Goal: Task Accomplishment & Management: Use online tool/utility

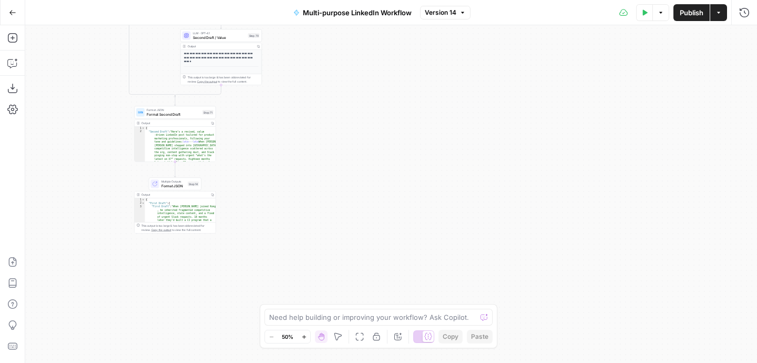
scroll to position [230, 0]
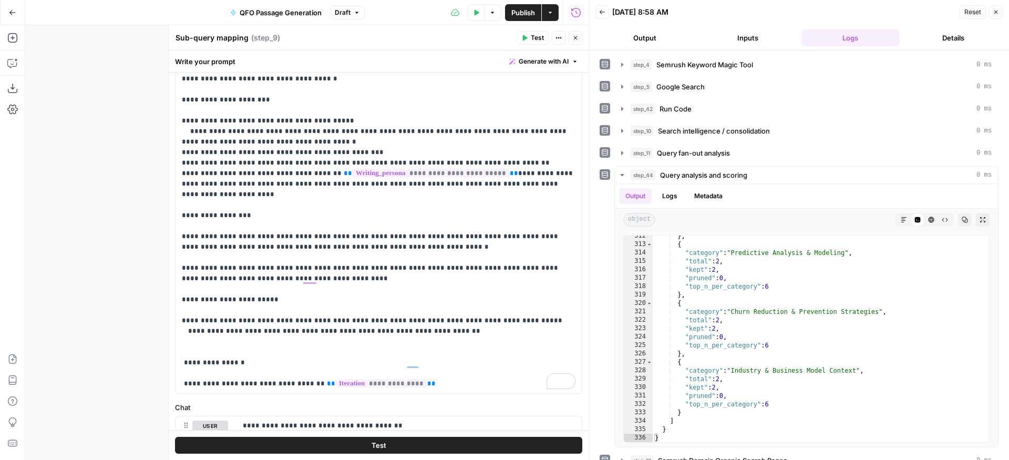
scroll to position [505, 0]
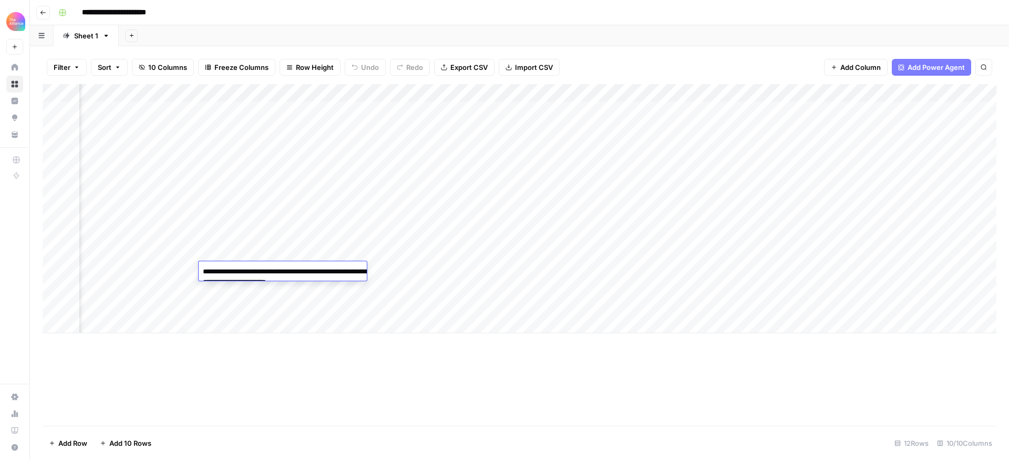
scroll to position [0, 378]
click at [45, 8] on button "Go back" at bounding box center [43, 13] width 14 height 14
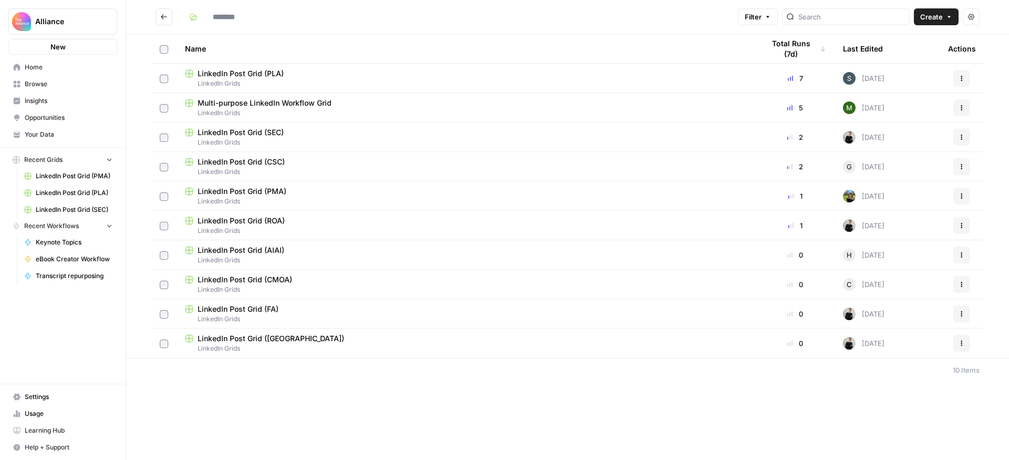
type input "**********"
click at [277, 69] on span "LinkedIn Post Grid (PLA)" at bounding box center [241, 73] width 86 height 11
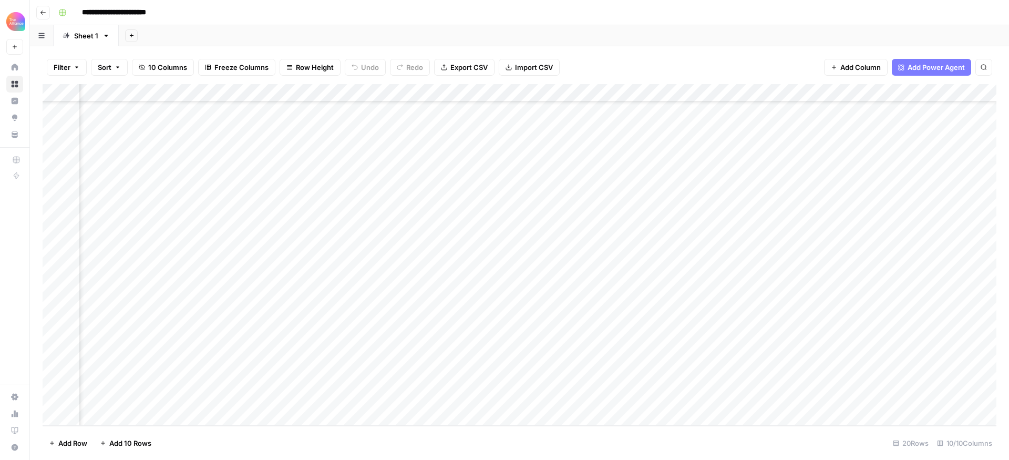
scroll to position [50, 217]
click at [886, 382] on div "Add Column" at bounding box center [520, 255] width 954 height 342
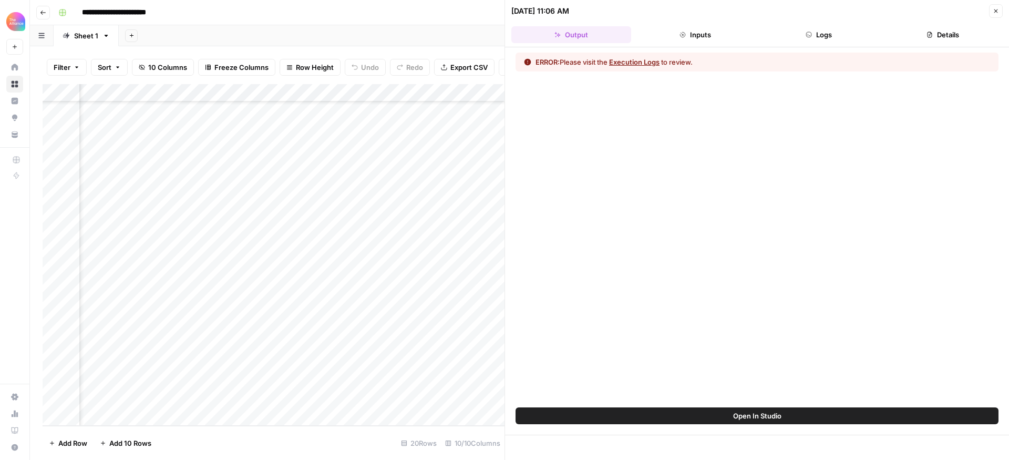
click at [819, 38] on button "Logs" at bounding box center [820, 34] width 120 height 17
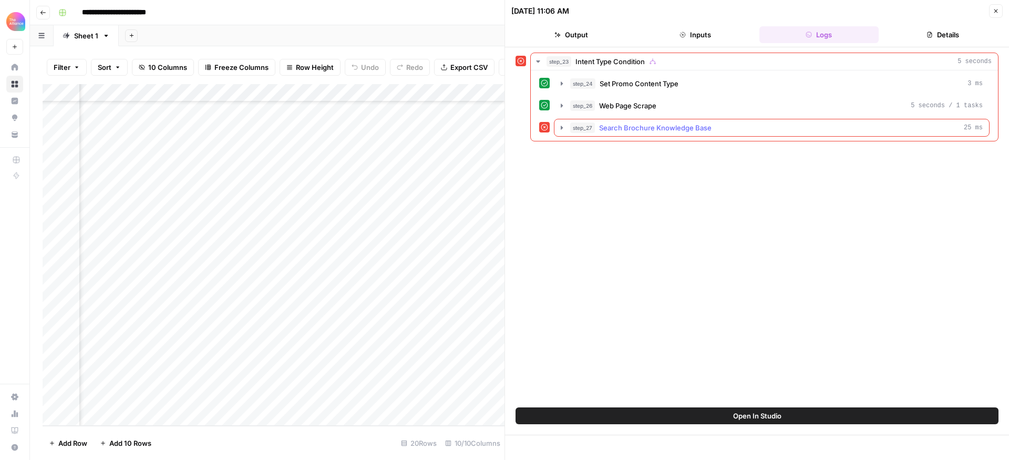
click at [564, 127] on icon "button" at bounding box center [562, 128] width 8 height 8
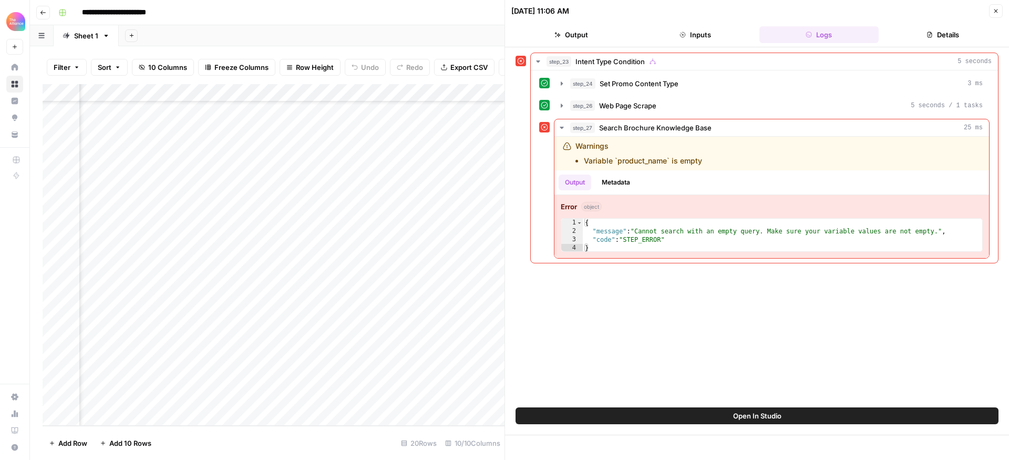
click at [776, 412] on span "Open In Studio" at bounding box center [757, 416] width 48 height 11
click at [384, 381] on div "Add Column" at bounding box center [274, 255] width 462 height 342
click at [376, 380] on div "Add Column" at bounding box center [274, 255] width 462 height 342
drag, startPoint x: 500, startPoint y: 382, endPoint x: 289, endPoint y: 379, distance: 211.4
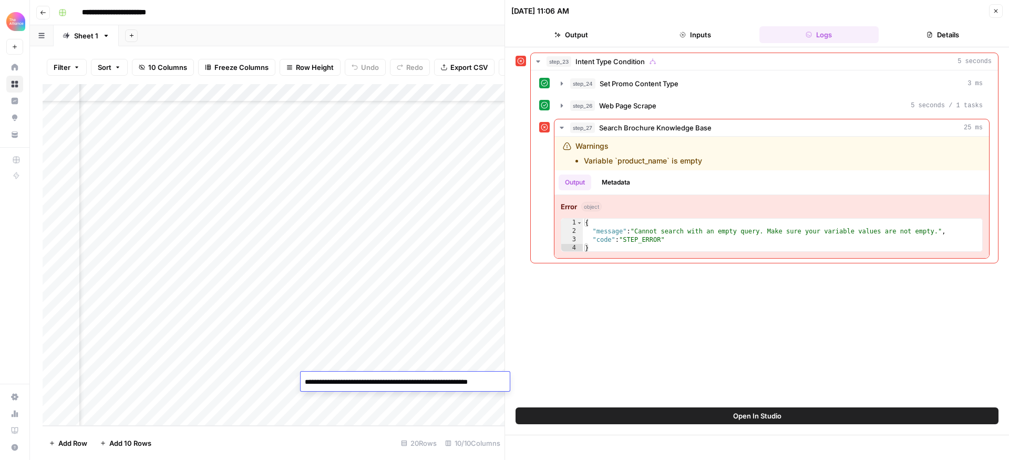
click at [290, 379] on body "**********" at bounding box center [504, 230] width 1009 height 460
click at [282, 382] on div "Add Column" at bounding box center [274, 255] width 462 height 342
click at [446, 382] on div "Add Column" at bounding box center [274, 255] width 462 height 342
click at [448, 381] on div "Add Column" at bounding box center [274, 255] width 462 height 342
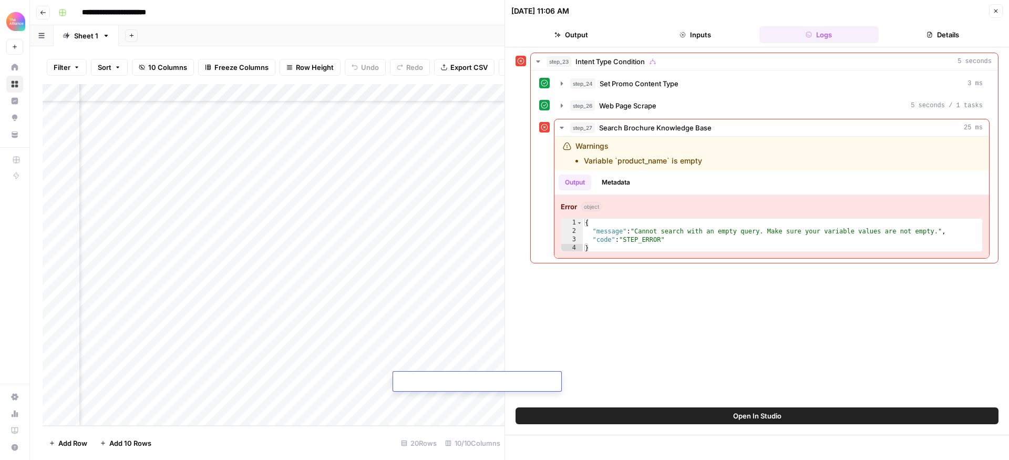
type textarea "**********"
click at [428, 362] on div "Add Column" at bounding box center [274, 255] width 462 height 342
click at [994, 11] on icon "button" at bounding box center [996, 11] width 6 height 6
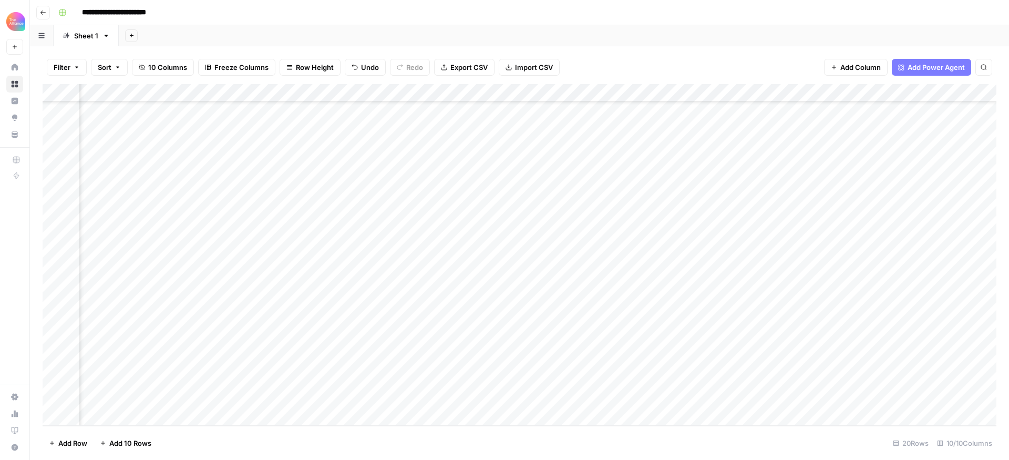
click at [360, 384] on div "Add Column" at bounding box center [520, 255] width 954 height 342
click at [361, 383] on div "Add Column" at bounding box center [520, 255] width 954 height 342
drag, startPoint x: 444, startPoint y: 381, endPoint x: 220, endPoint y: 376, distance: 224.0
click at [220, 376] on body "**********" at bounding box center [504, 230] width 1009 height 460
drag, startPoint x: 881, startPoint y: 384, endPoint x: 909, endPoint y: 379, distance: 29.4
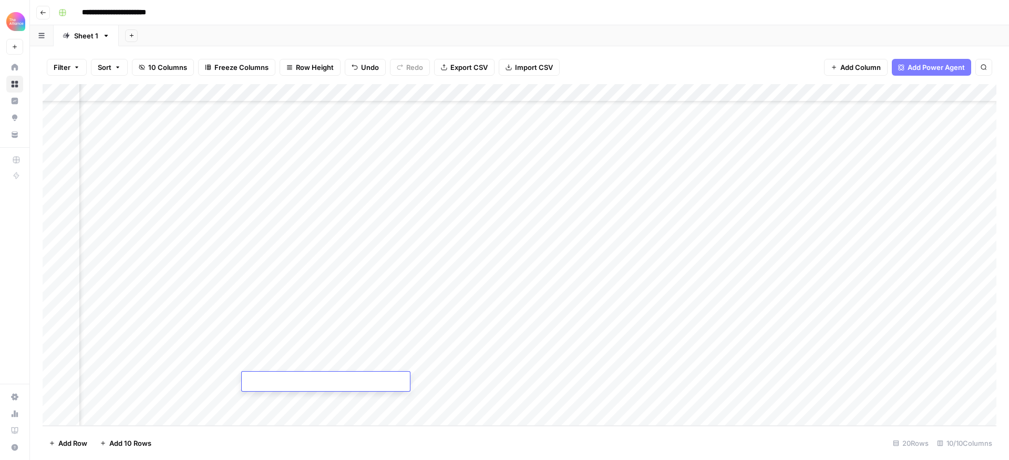
click at [893, 381] on div "Add Column" at bounding box center [520, 255] width 954 height 342
click at [995, 380] on div "Add Column" at bounding box center [520, 255] width 954 height 342
click at [927, 380] on div "Add Column" at bounding box center [520, 255] width 954 height 342
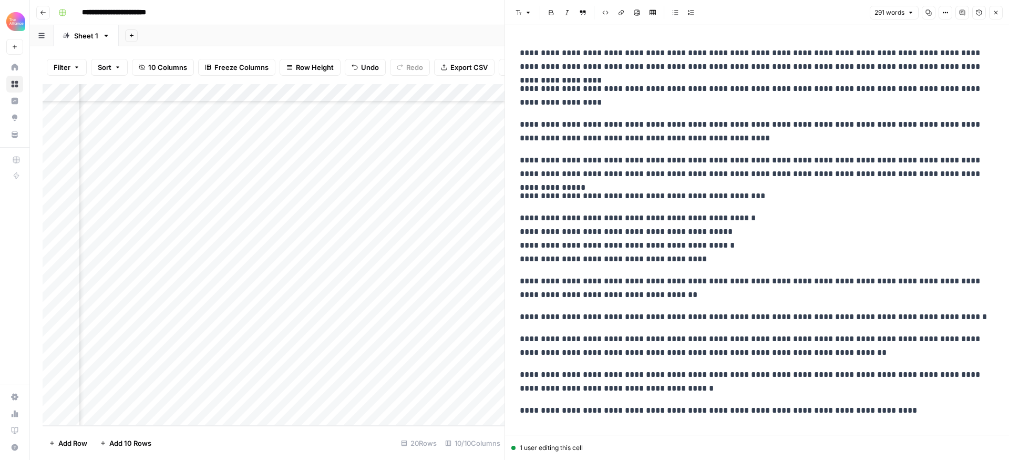
click at [997, 9] on icon "button" at bounding box center [996, 12] width 6 height 6
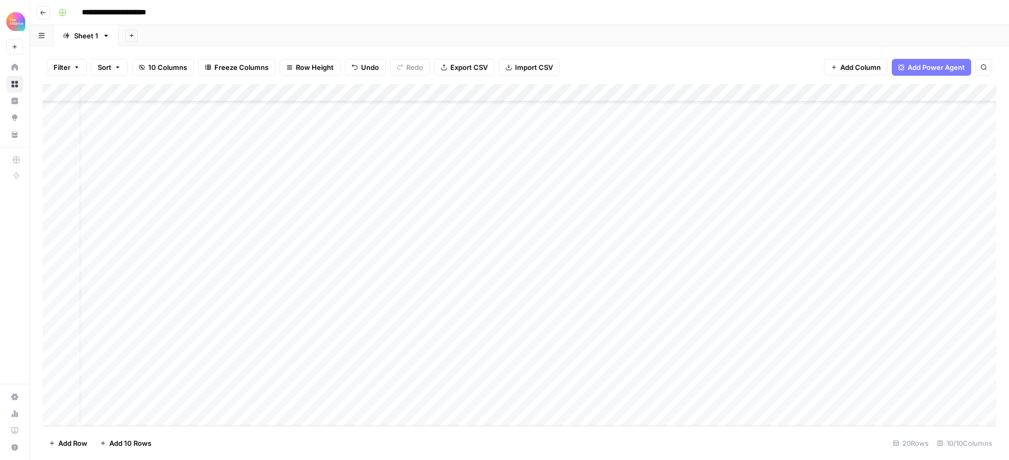
scroll to position [50, 0]
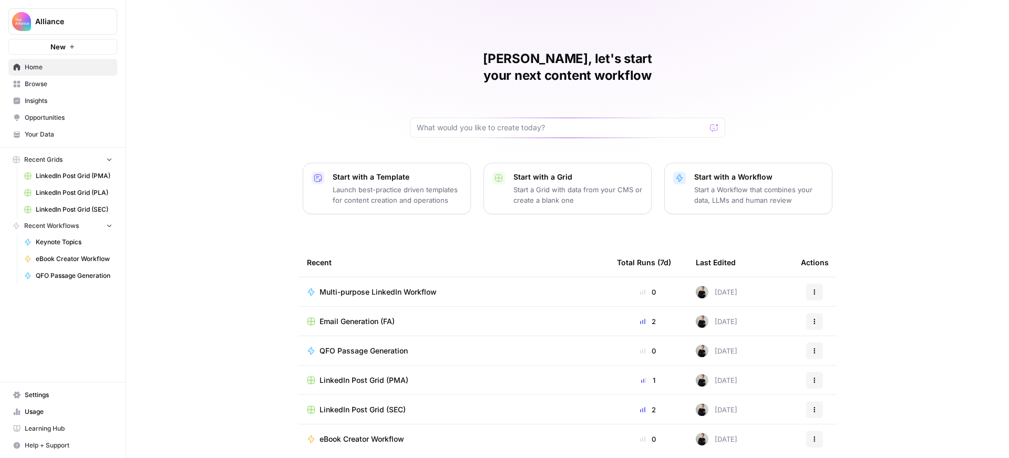
click at [40, 85] on span "Browse" at bounding box center [69, 83] width 88 height 9
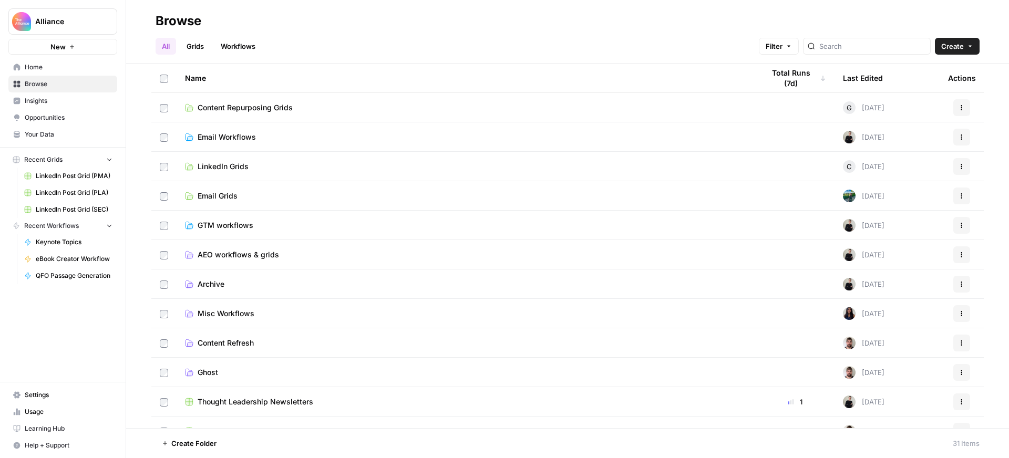
click at [223, 196] on span "Email Grids" at bounding box center [218, 196] width 40 height 11
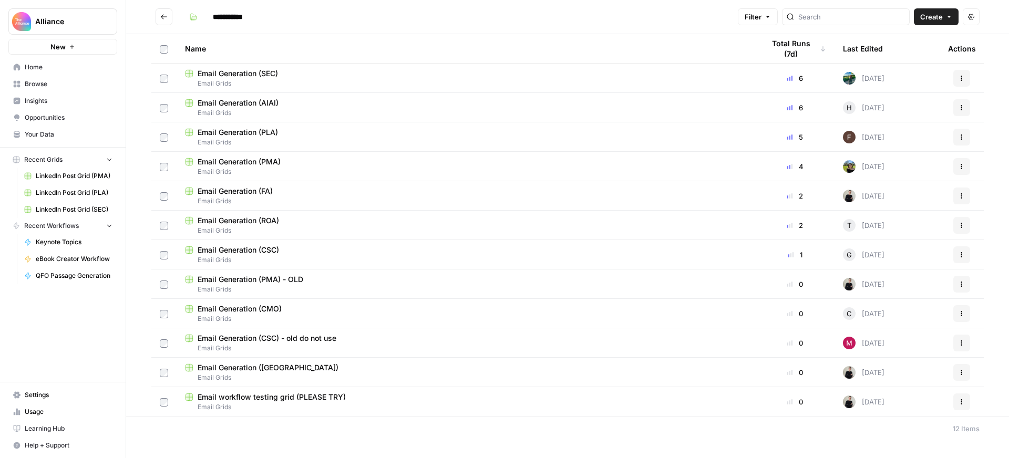
click at [389, 138] on span "Email Grids" at bounding box center [466, 142] width 562 height 9
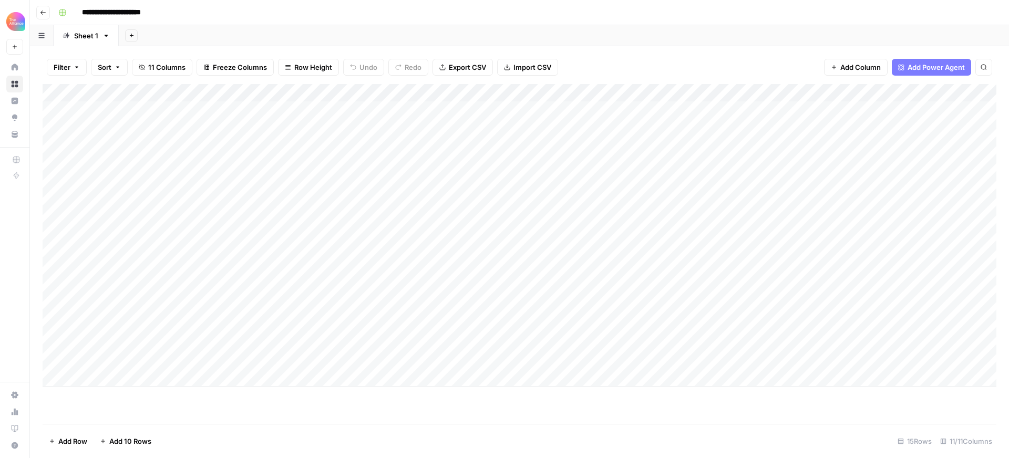
click at [44, 13] on icon "button" at bounding box center [43, 12] width 6 height 6
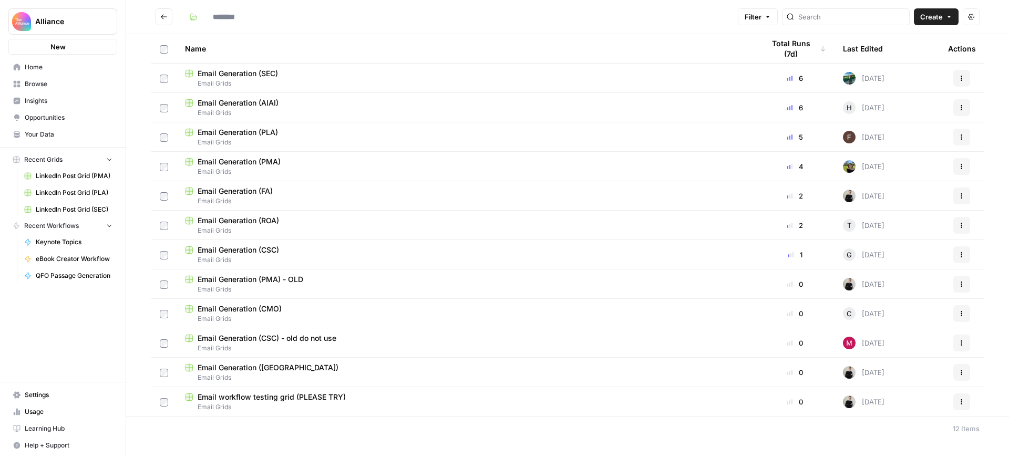
type input "**********"
click at [263, 71] on span "Email Generation (SEC)" at bounding box center [238, 73] width 80 height 11
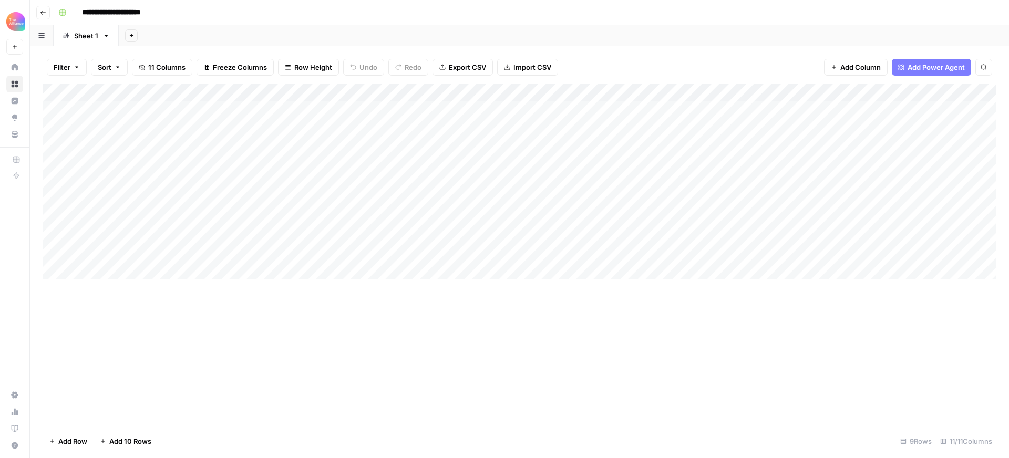
click at [39, 8] on button "Go back" at bounding box center [43, 13] width 14 height 14
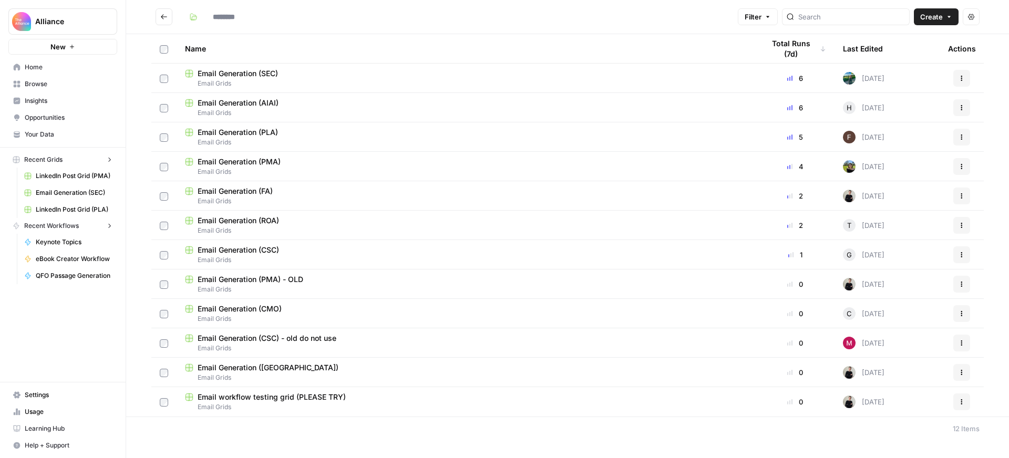
type input "**********"
click at [321, 220] on div "Email Generation (ROA)" at bounding box center [466, 221] width 562 height 11
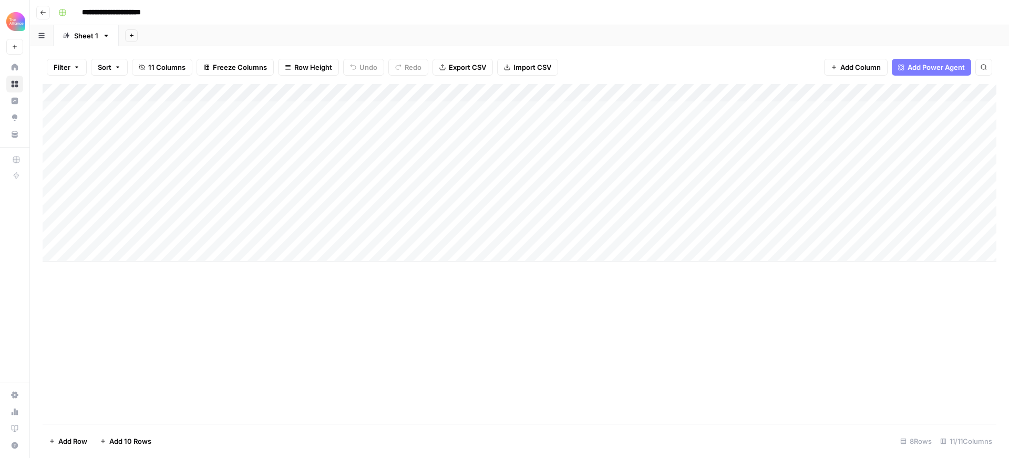
click at [584, 255] on div "Add Column" at bounding box center [520, 173] width 954 height 178
click at [585, 255] on textarea at bounding box center [598, 254] width 168 height 15
type textarea "**********"
click at [590, 302] on div "Add Column" at bounding box center [520, 254] width 954 height 340
click at [148, 250] on div "Add Column" at bounding box center [520, 182] width 954 height 196
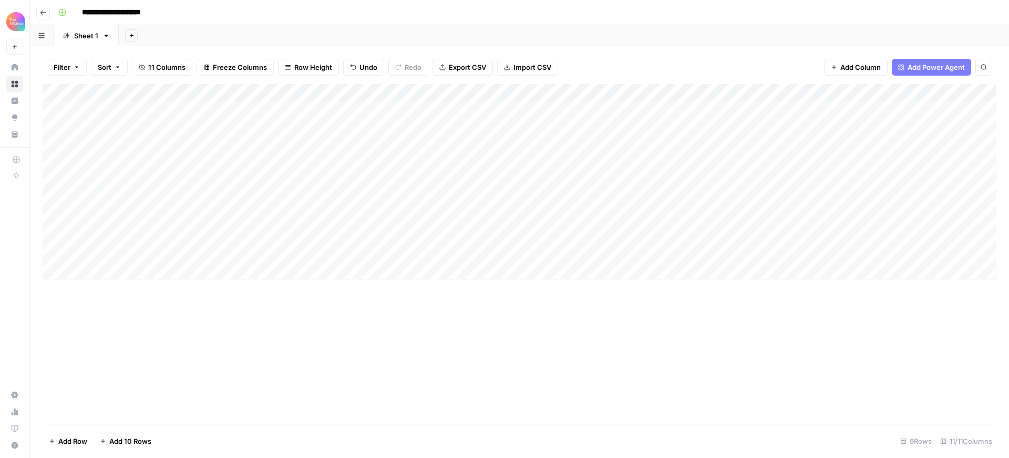
click at [149, 252] on div "Add Column" at bounding box center [520, 182] width 954 height 196
type textarea "**********"
click at [260, 303] on div "Add Column" at bounding box center [520, 254] width 954 height 340
click at [278, 252] on div "Add Column" at bounding box center [520, 182] width 954 height 196
click at [270, 252] on div "Add Column" at bounding box center [520, 182] width 954 height 196
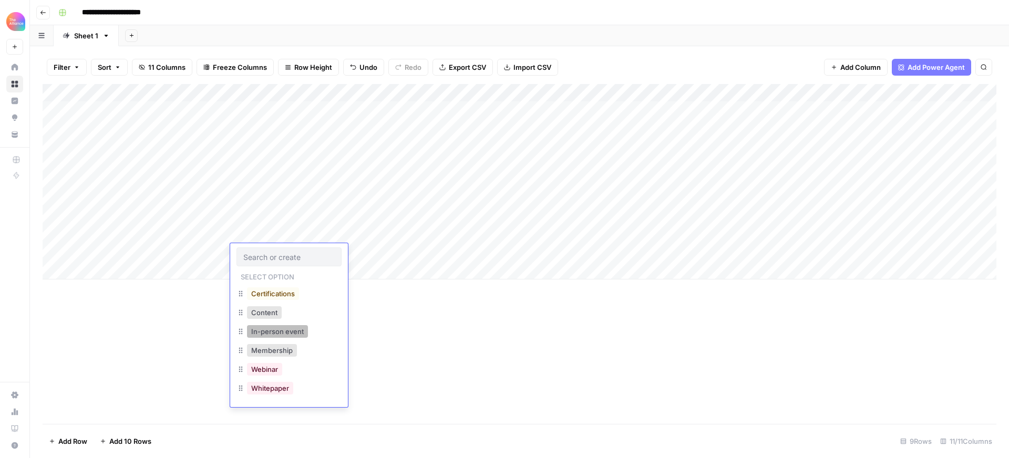
click at [280, 333] on button "In-person event" at bounding box center [277, 331] width 61 height 13
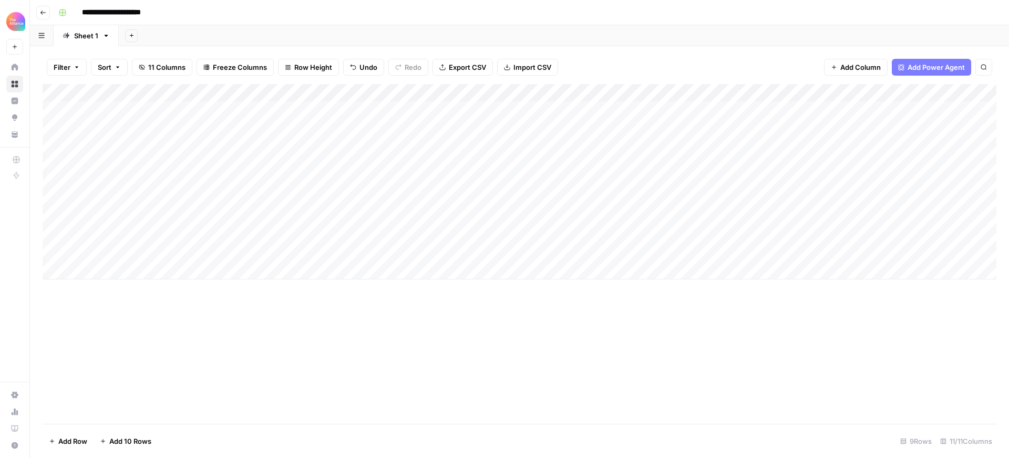
click at [292, 255] on div "Add Column" at bounding box center [520, 182] width 954 height 196
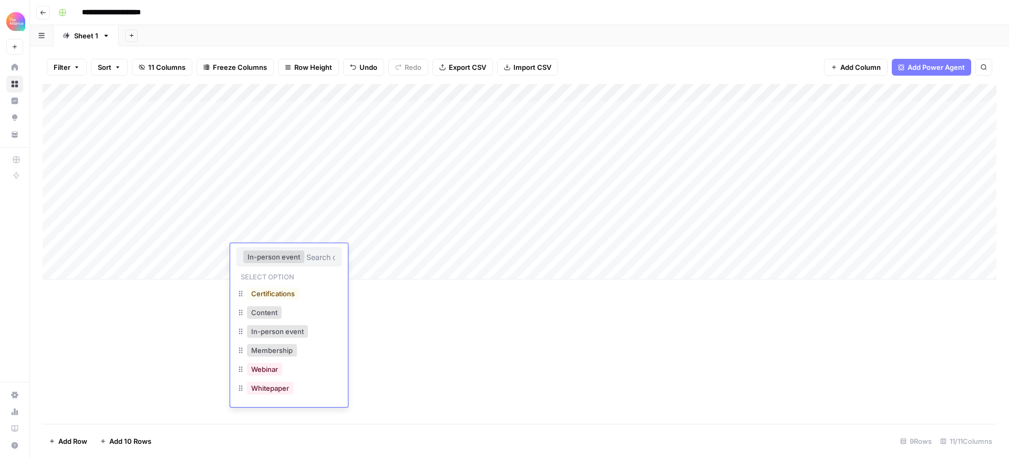
click at [398, 327] on div "Add Column" at bounding box center [520, 254] width 954 height 340
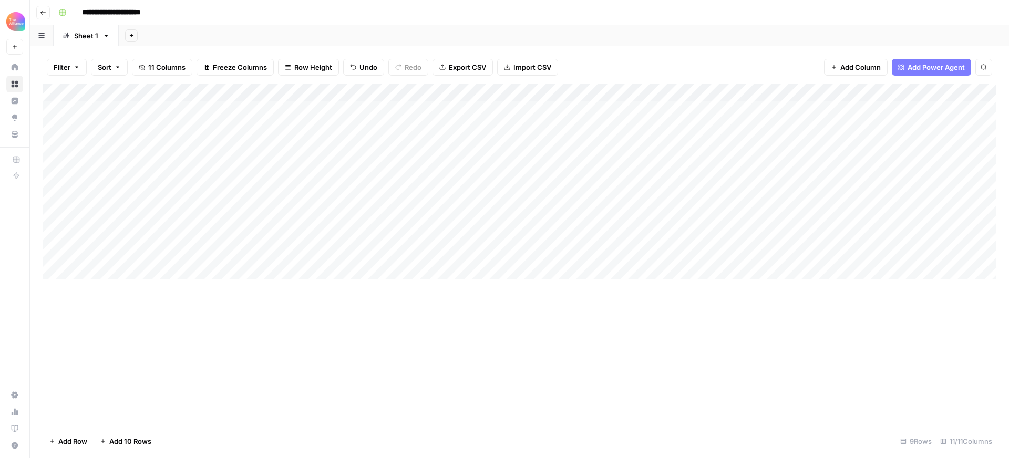
drag, startPoint x: 380, startPoint y: 254, endPoint x: 372, endPoint y: 251, distance: 8.8
click at [380, 254] on div "Add Column" at bounding box center [520, 182] width 954 height 196
click at [372, 251] on div "Add Column" at bounding box center [520, 182] width 954 height 196
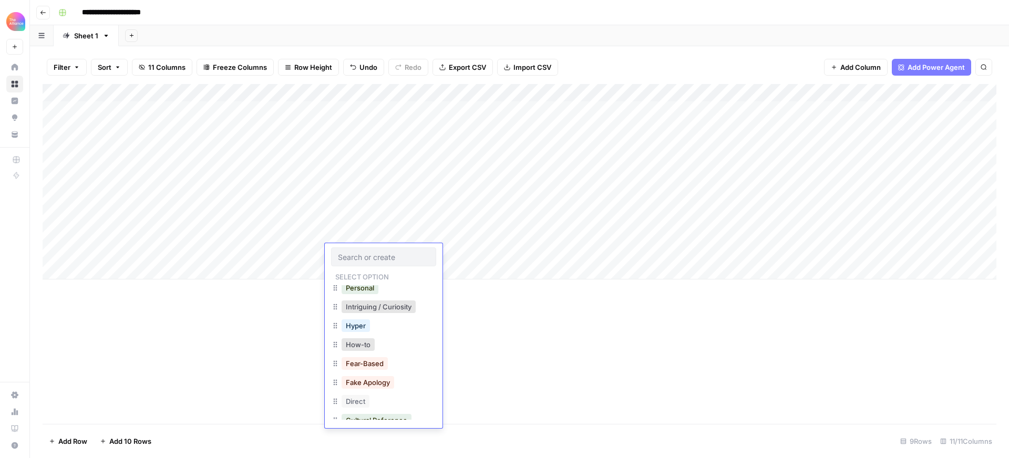
scroll to position [120, 0]
click at [383, 312] on button "Intriguing / Curiosity" at bounding box center [379, 306] width 74 height 13
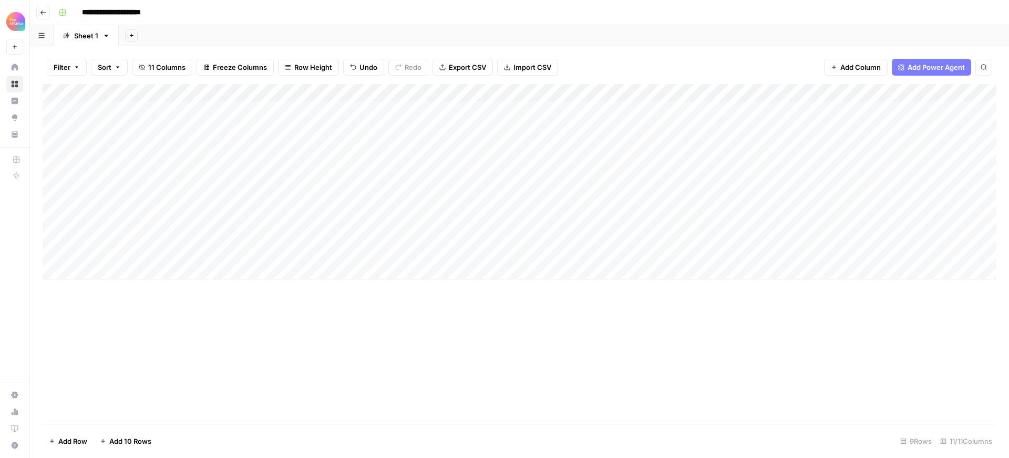
click at [447, 251] on div "Add Column" at bounding box center [520, 182] width 954 height 196
click at [452, 252] on div "Add Column" at bounding box center [520, 182] width 954 height 196
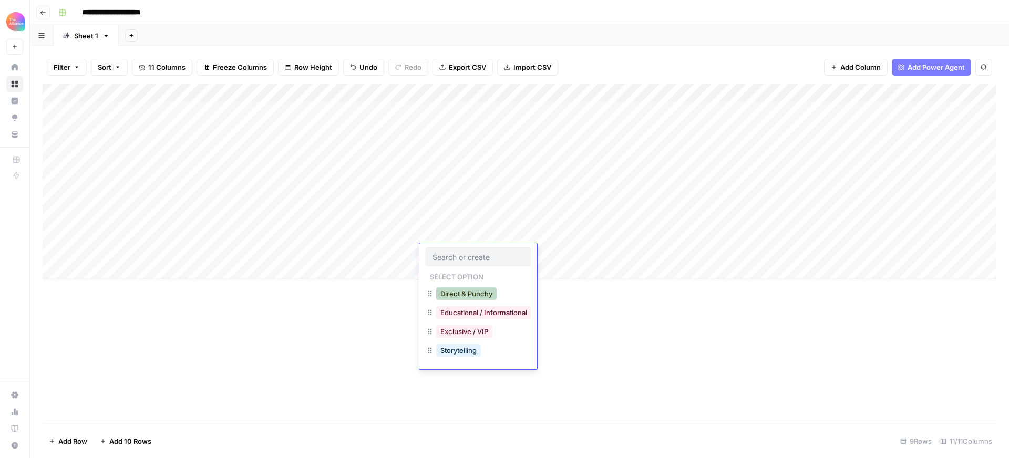
click at [470, 296] on button "Direct & Punchy" at bounding box center [466, 294] width 60 height 13
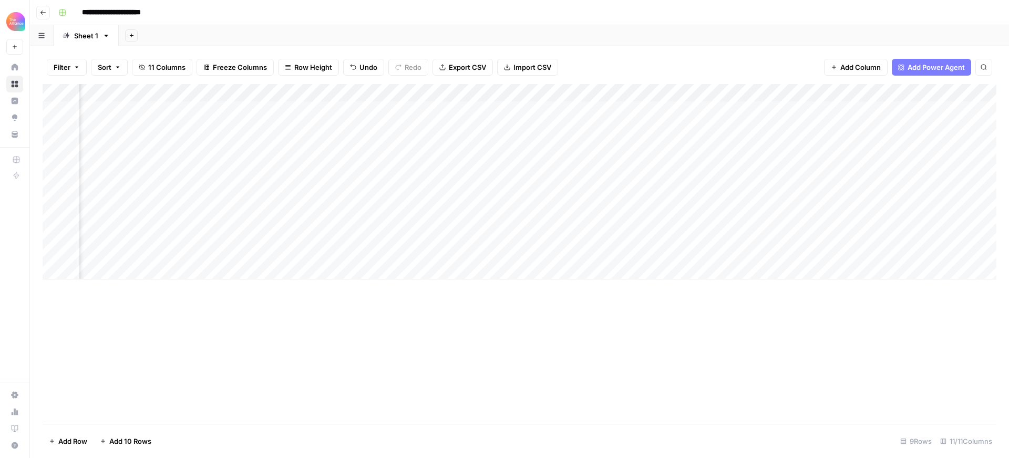
scroll to position [0, 243]
drag, startPoint x: 602, startPoint y: 250, endPoint x: 613, endPoint y: 250, distance: 10.5
click at [603, 250] on div "Add Column" at bounding box center [520, 182] width 954 height 196
click at [613, 250] on div "Add Column" at bounding box center [520, 182] width 954 height 196
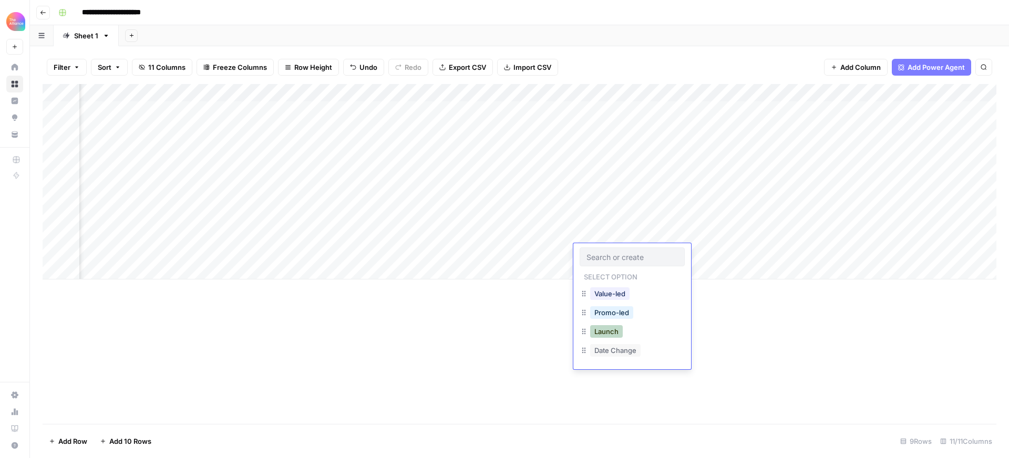
click at [606, 329] on button "Launch" at bounding box center [606, 331] width 33 height 13
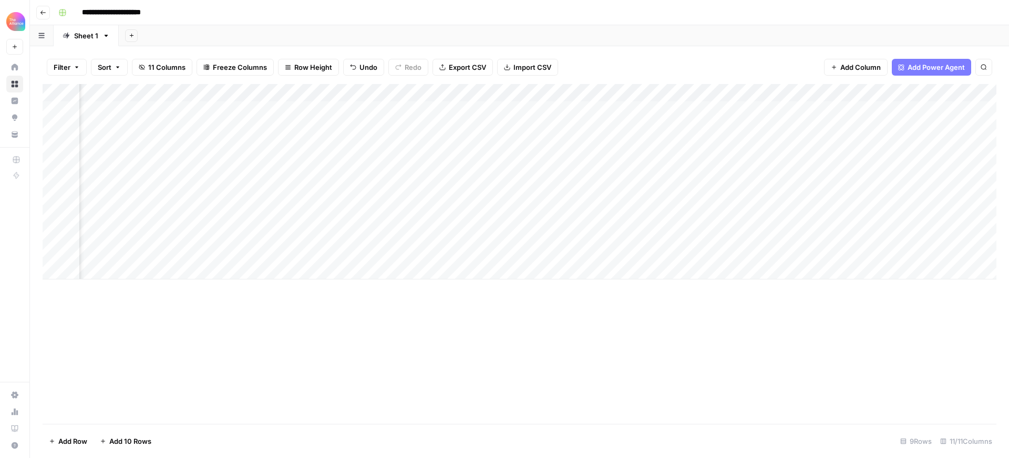
scroll to position [0, 421]
drag, startPoint x: 709, startPoint y: 252, endPoint x: 721, endPoint y: 269, distance: 20.6
click at [709, 252] on div "Add Column" at bounding box center [520, 182] width 954 height 196
click at [751, 235] on div "Add Column" at bounding box center [520, 182] width 954 height 196
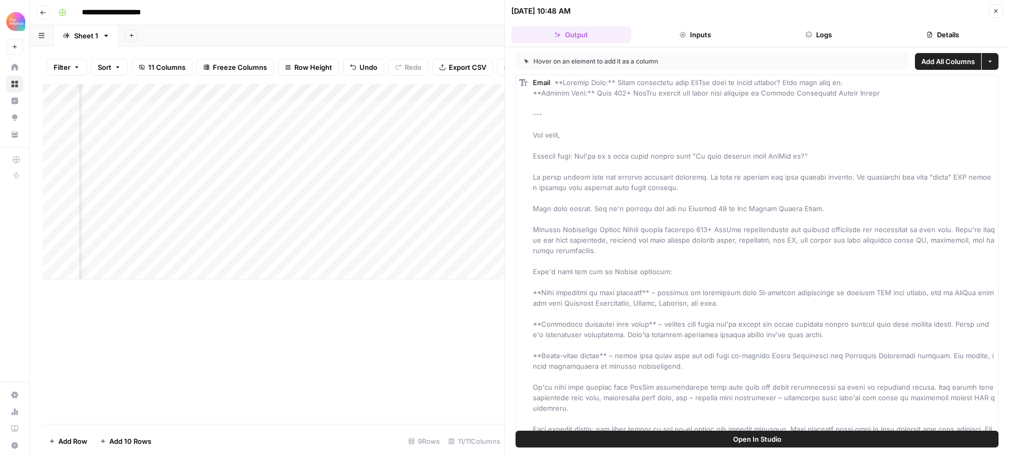
click at [831, 436] on button "Open In Studio" at bounding box center [757, 439] width 483 height 17
click at [998, 12] on icon "button" at bounding box center [996, 11] width 6 height 6
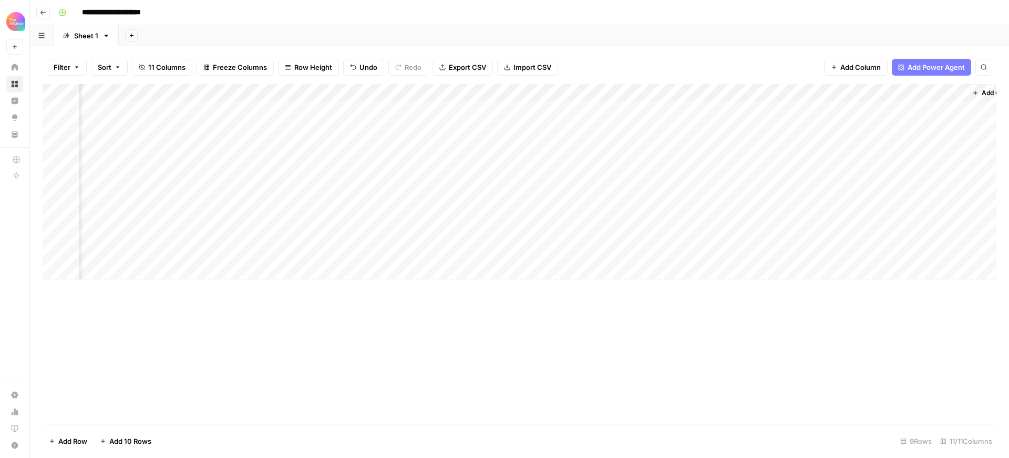
scroll to position [0, 449]
click at [834, 251] on div "Add Column" at bounding box center [520, 182] width 954 height 196
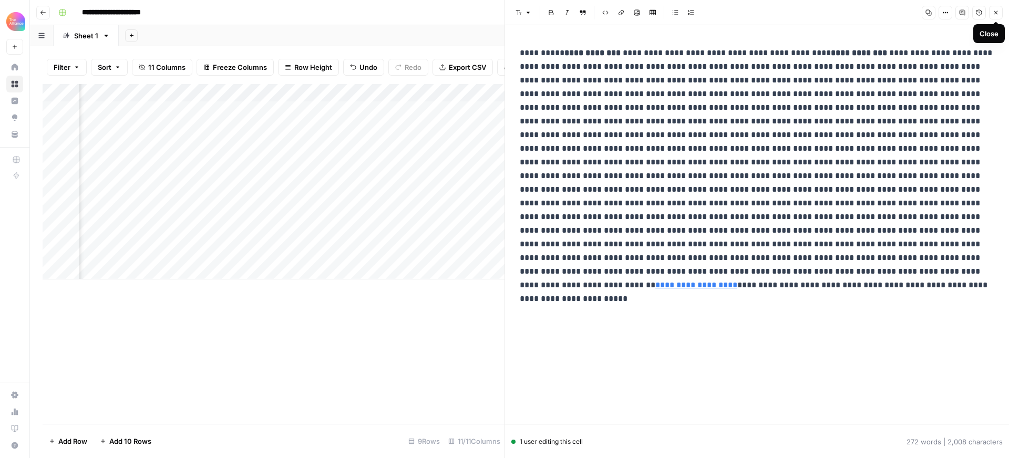
click at [996, 12] on icon "button" at bounding box center [997, 13] width 4 height 4
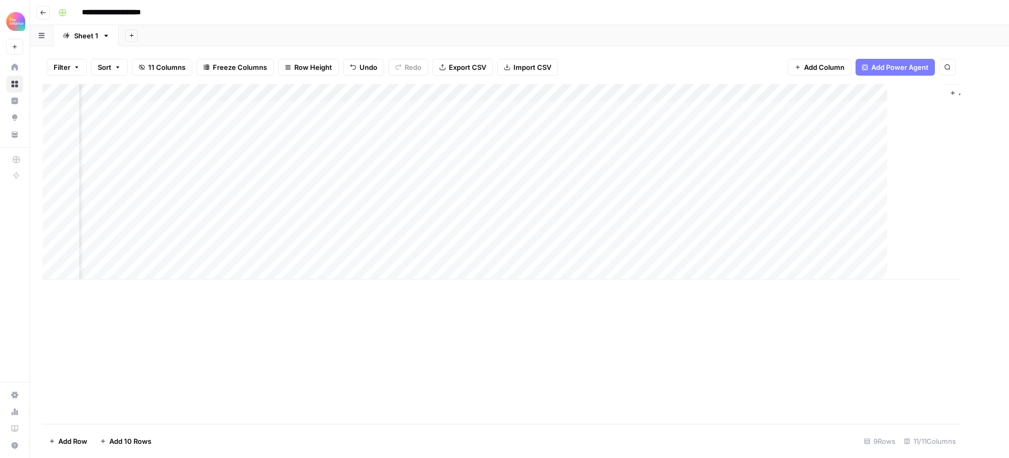
scroll to position [0, 437]
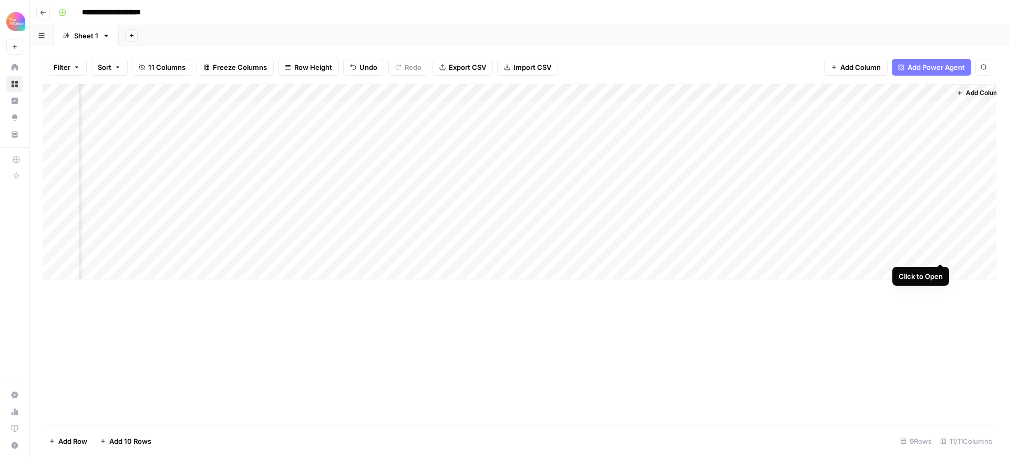
click at [941, 252] on div "Add Column" at bounding box center [520, 182] width 954 height 196
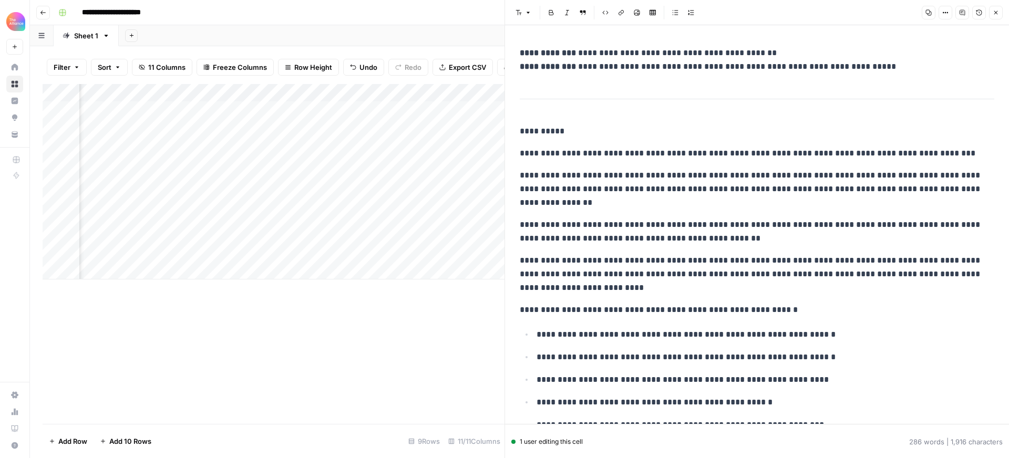
click at [996, 12] on icon "button" at bounding box center [997, 13] width 4 height 4
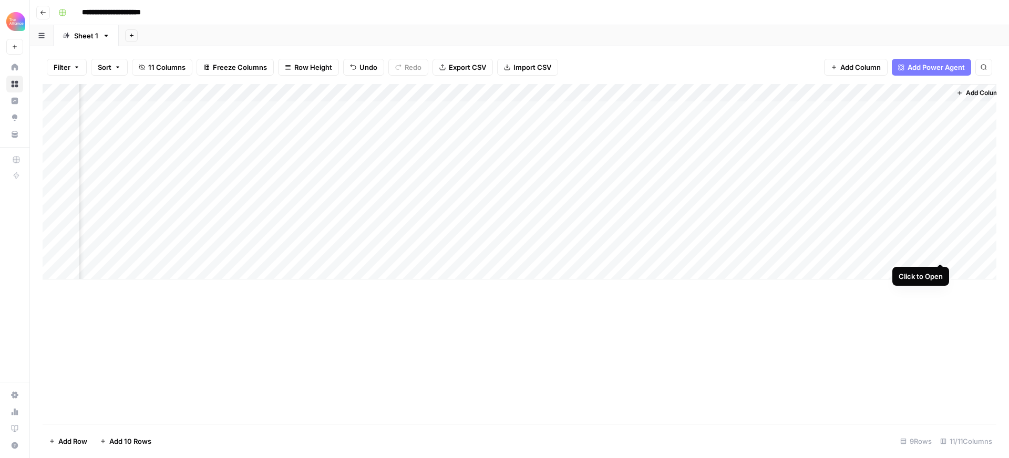
click at [939, 253] on div "Add Column" at bounding box center [520, 182] width 954 height 196
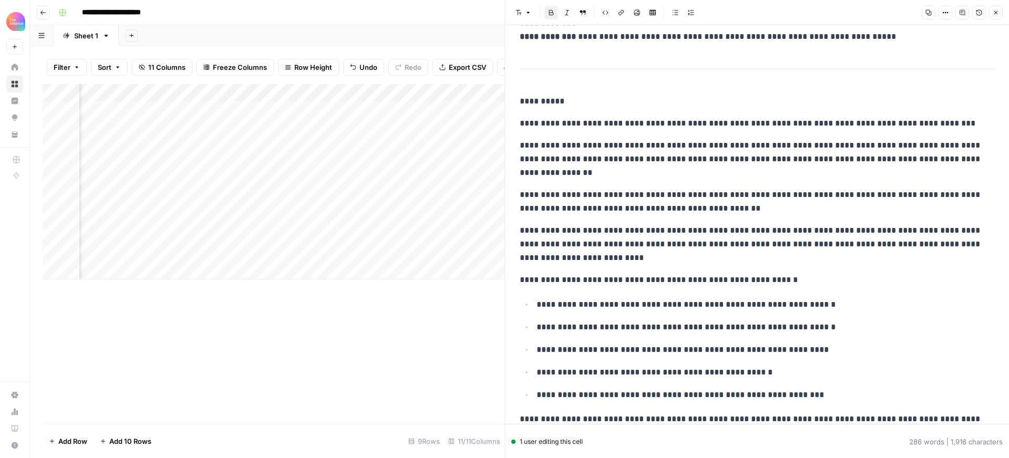
scroll to position [63, 0]
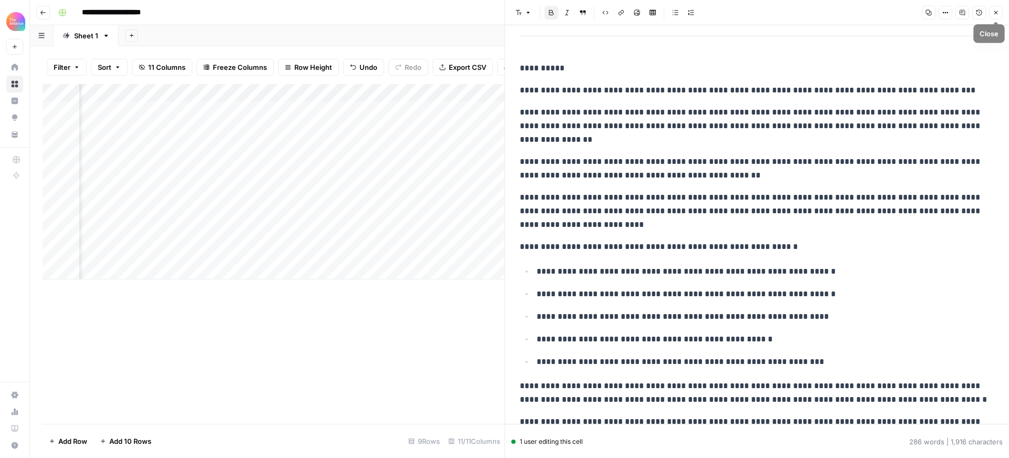
click at [996, 11] on icon "button" at bounding box center [996, 12] width 6 height 6
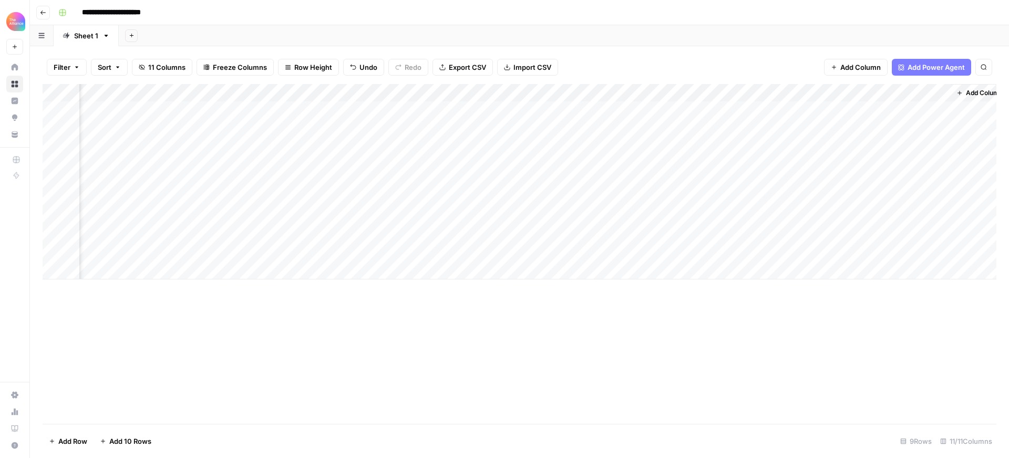
click at [799, 61] on div "Filter Sort 11 Columns Freeze Columns Row Height Undo Redo Export CSV Import CS…" at bounding box center [520, 67] width 954 height 34
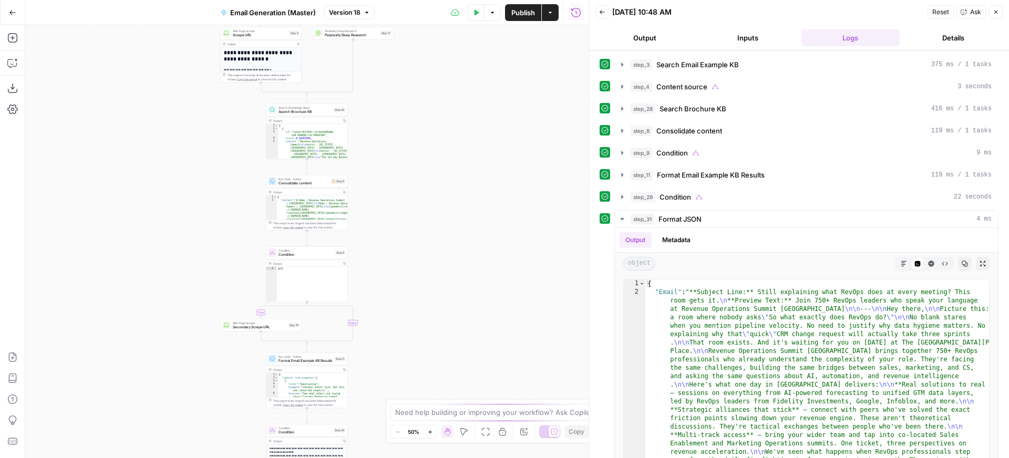
click at [406, 167] on div "true false true false true false Workflow Input Settings Inputs Search Knowledg…" at bounding box center [307, 241] width 564 height 433
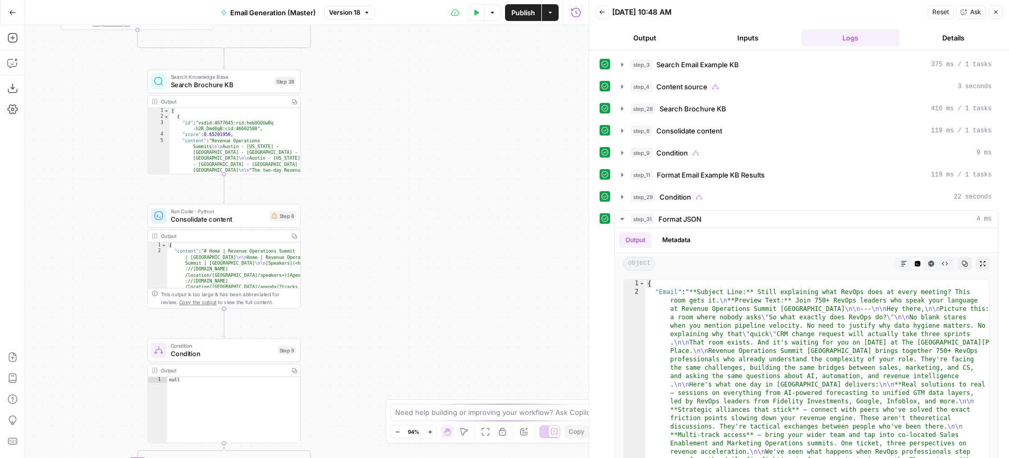
drag, startPoint x: 388, startPoint y: 119, endPoint x: 447, endPoint y: 284, distance: 174.8
click at [447, 284] on div "true false true false true false Workflow Input Settings Inputs Search Knowledg…" at bounding box center [307, 241] width 564 height 433
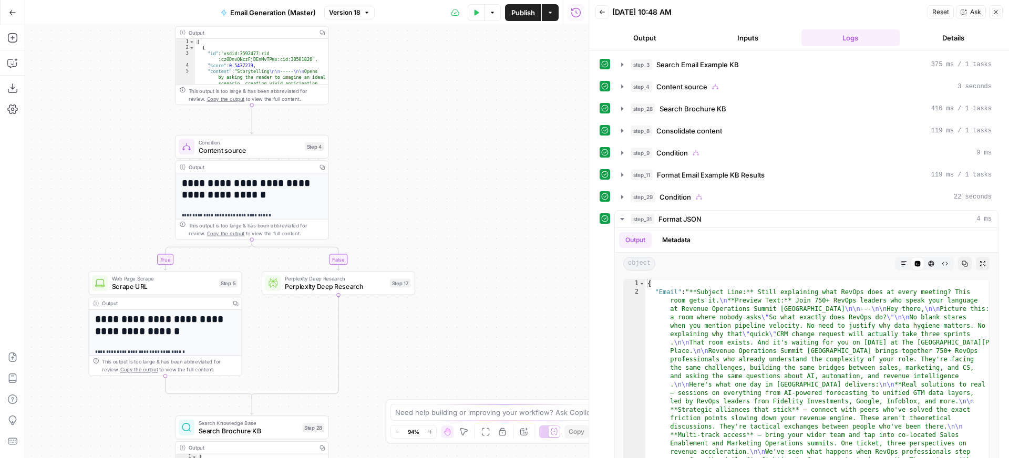
drag, startPoint x: 479, startPoint y: 121, endPoint x: 453, endPoint y: 325, distance: 205.7
click at [453, 325] on div "true false true false true false Workflow Input Settings Inputs Search Knowledg…" at bounding box center [307, 241] width 564 height 433
drag, startPoint x: 420, startPoint y: 132, endPoint x: 416, endPoint y: 317, distance: 185.1
click at [416, 317] on div "true false true false true false Workflow Input Settings Inputs Search Knowledg…" at bounding box center [307, 241] width 564 height 433
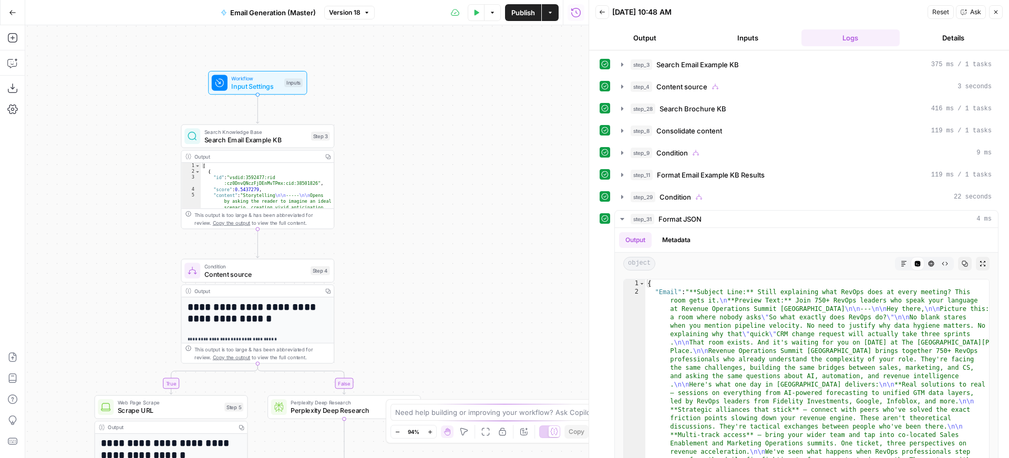
drag, startPoint x: 424, startPoint y: 284, endPoint x: 455, endPoint y: 154, distance: 134.1
click at [455, 154] on div "true false true false true false Workflow Input Settings Inputs Search Knowledg…" at bounding box center [307, 241] width 564 height 433
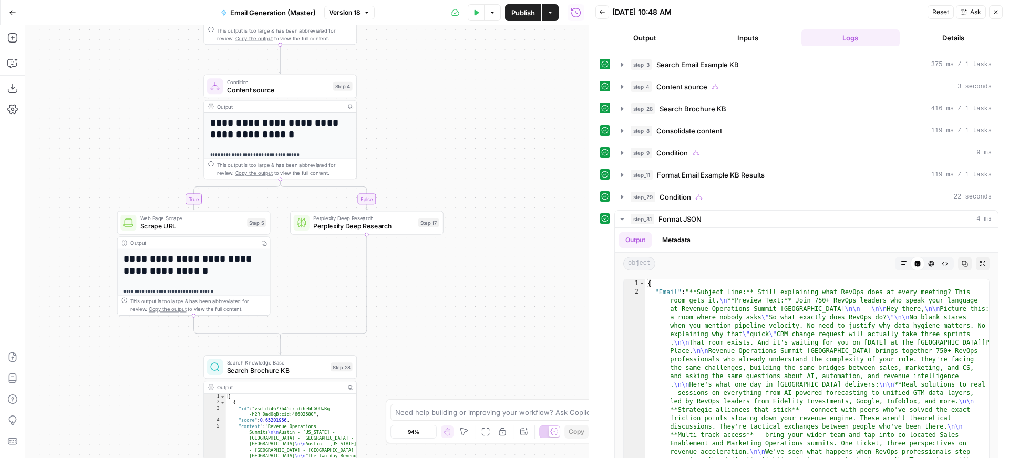
drag, startPoint x: 514, startPoint y: 249, endPoint x: 514, endPoint y: 134, distance: 115.1
click at [514, 134] on div "true false true false true false Workflow Input Settings Inputs Search Knowledg…" at bounding box center [307, 241] width 564 height 433
drag, startPoint x: 487, startPoint y: 298, endPoint x: 495, endPoint y: 157, distance: 140.6
click at [495, 157] on div "true false true false true false Workflow Input Settings Inputs Search Knowledg…" at bounding box center [307, 241] width 564 height 433
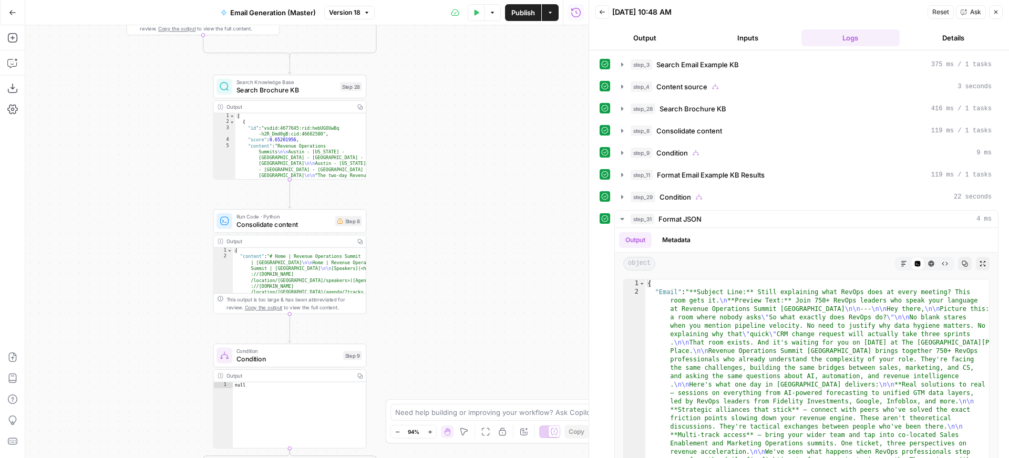
drag, startPoint x: 477, startPoint y: 267, endPoint x: 482, endPoint y: 104, distance: 163.6
click at [482, 104] on div "true false true false true false Workflow Input Settings Inputs Search Knowledg…" at bounding box center [307, 241] width 564 height 433
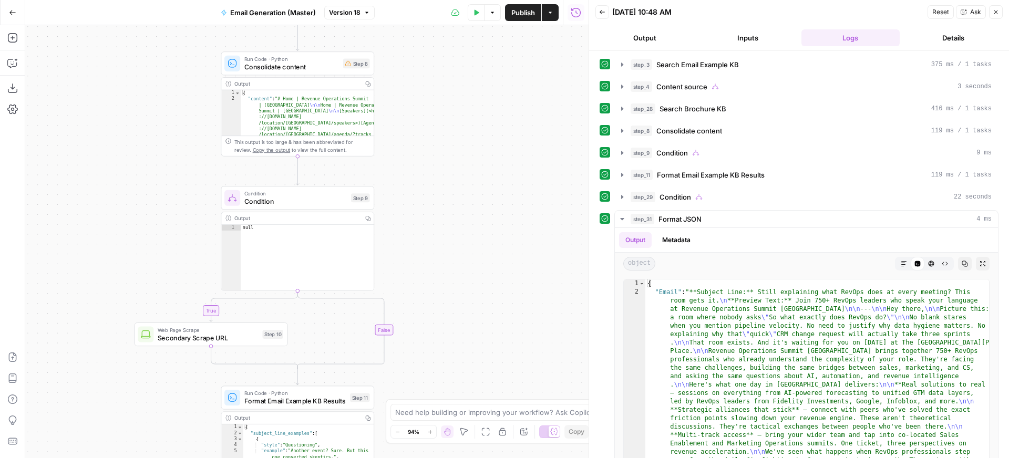
drag, startPoint x: 446, startPoint y: 290, endPoint x: 453, endPoint y: 133, distance: 157.3
click at [453, 133] on div "true false true false true false Workflow Input Settings Inputs Search Knowledg…" at bounding box center [307, 241] width 564 height 433
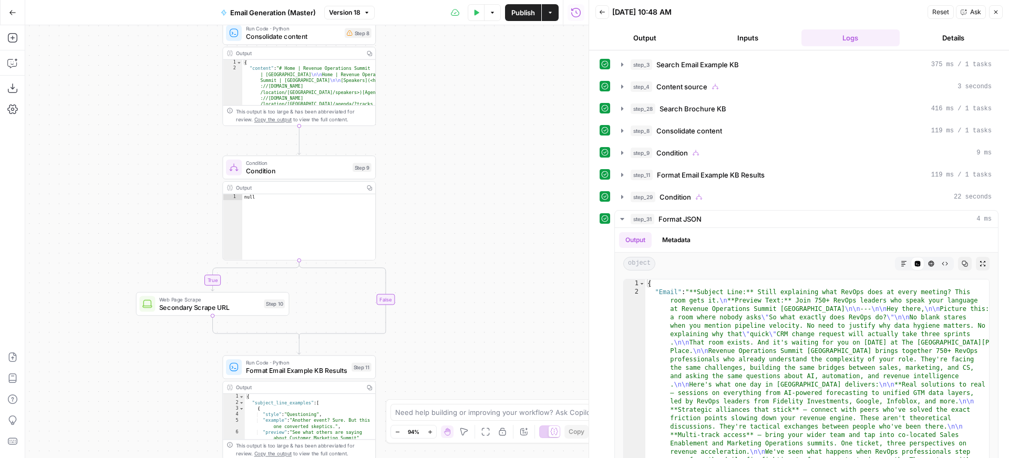
drag, startPoint x: 485, startPoint y: 269, endPoint x: 486, endPoint y: 113, distance: 155.6
click at [486, 113] on div "true false true false true false Workflow Input Settings Inputs Search Knowledg…" at bounding box center [307, 241] width 564 height 433
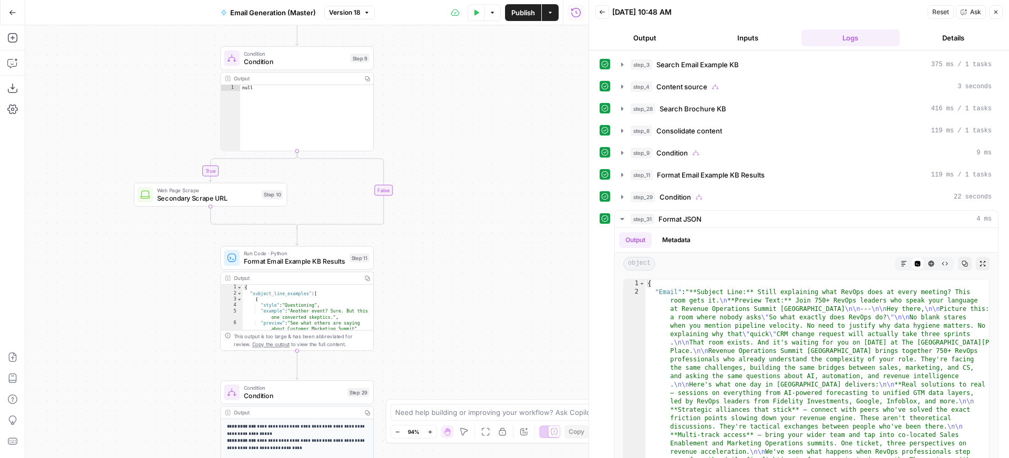
drag, startPoint x: 486, startPoint y: 206, endPoint x: 483, endPoint y: 249, distance: 43.7
click at [483, 249] on div "true false true false true false Workflow Input Settings Inputs Search Knowledg…" at bounding box center [307, 241] width 564 height 433
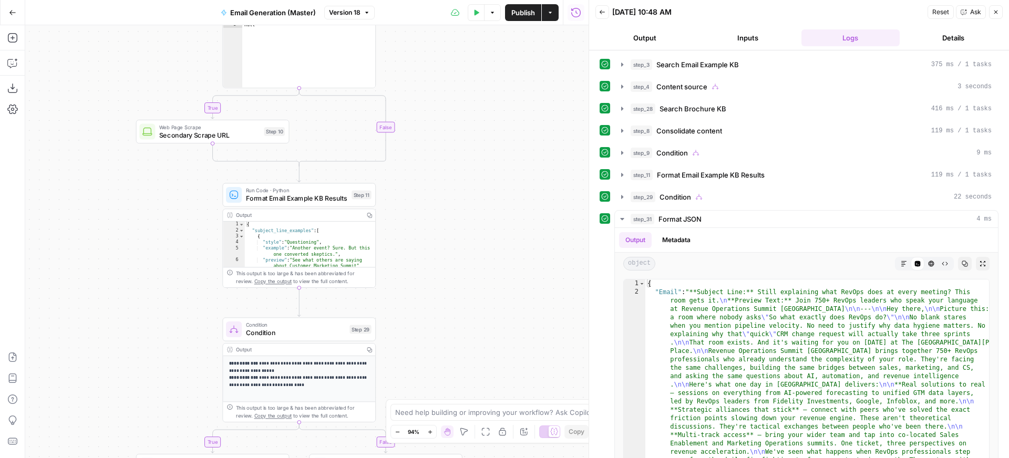
drag, startPoint x: 457, startPoint y: 300, endPoint x: 473, endPoint y: 165, distance: 135.4
click at [473, 165] on div "true false true false true false Workflow Input Settings Inputs Search Knowledg…" at bounding box center [307, 241] width 564 height 433
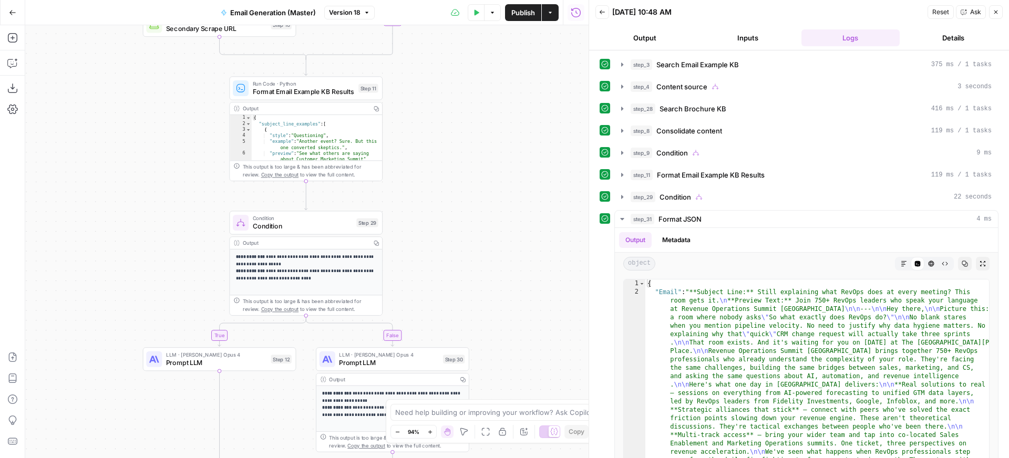
drag, startPoint x: 484, startPoint y: 263, endPoint x: 459, endPoint y: 62, distance: 202.9
click at [459, 62] on div "true false true false true false Workflow Input Settings Inputs Search Knowledg…" at bounding box center [307, 241] width 564 height 433
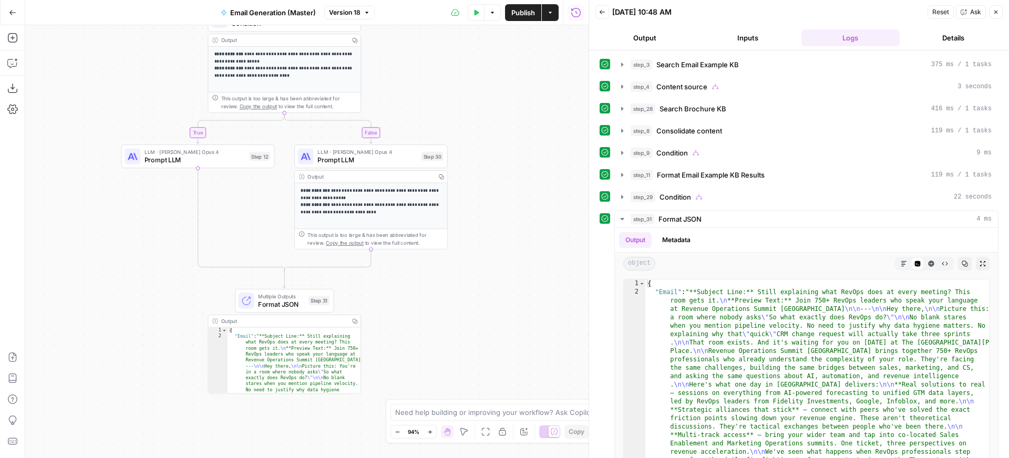
drag, startPoint x: 528, startPoint y: 288, endPoint x: 521, endPoint y: 115, distance: 173.1
click at [521, 115] on div "true false true false true false Workflow Input Settings Inputs Search Knowledg…" at bounding box center [307, 241] width 564 height 433
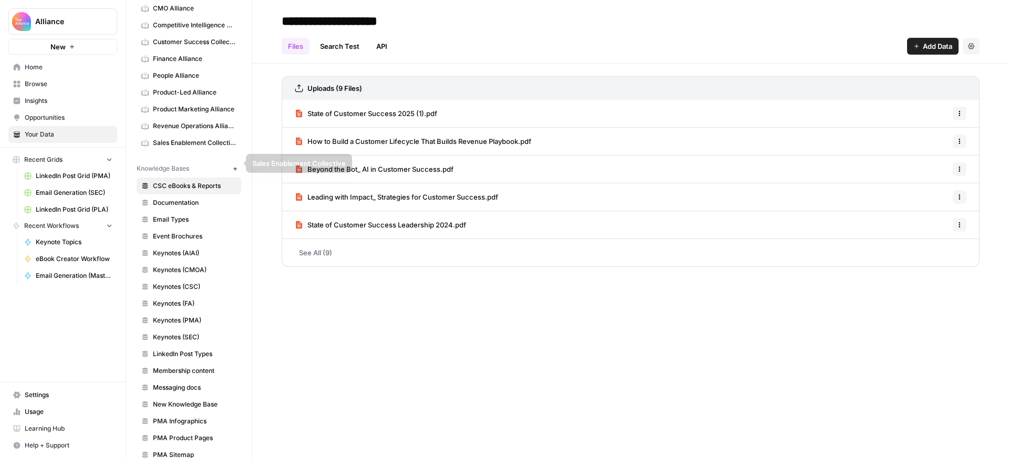
scroll to position [80, 0]
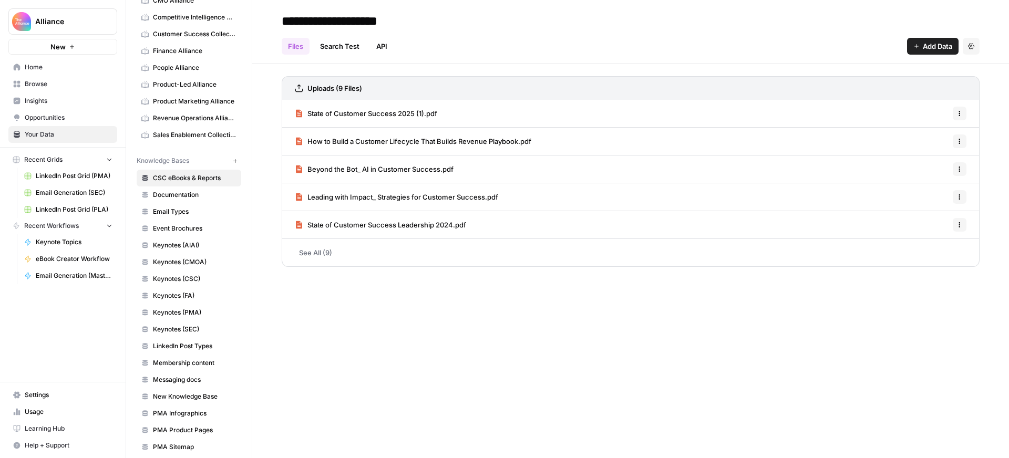
click at [167, 214] on span "Email Types" at bounding box center [195, 211] width 84 height 9
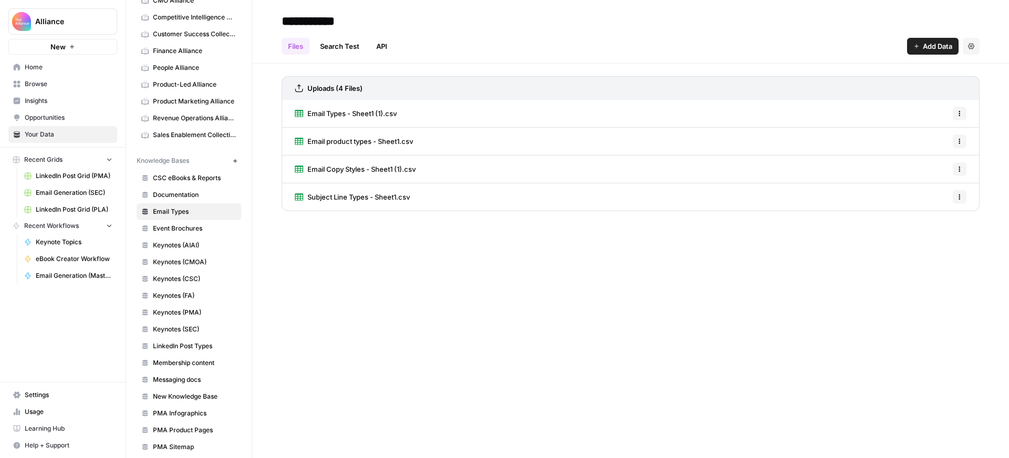
click at [361, 167] on span "Email Copy Styles - Sheet1 (1).csv" at bounding box center [362, 169] width 108 height 11
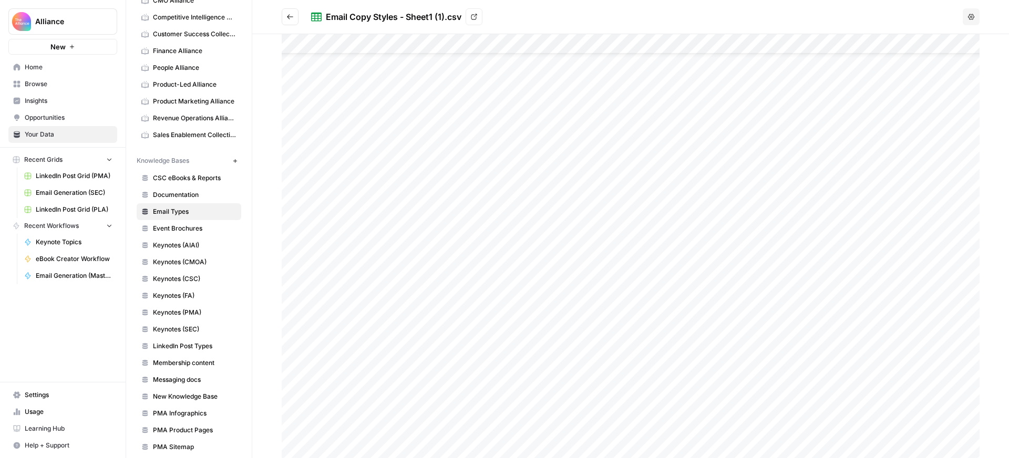
scroll to position [40, 0]
drag, startPoint x: 357, startPoint y: 149, endPoint x: 301, endPoint y: 149, distance: 55.7
click at [301, 149] on div at bounding box center [631, 246] width 698 height 424
click at [986, 20] on icon "button" at bounding box center [983, 21] width 8 height 8
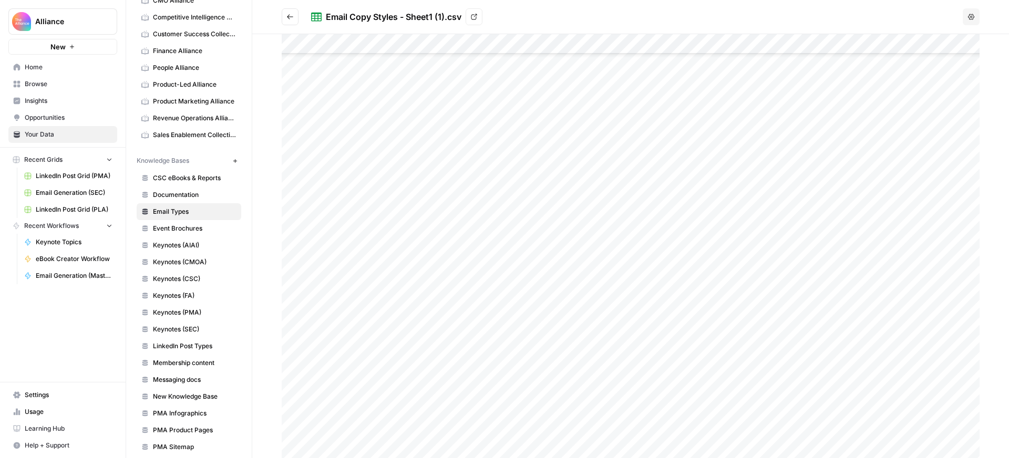
scroll to position [769, 0]
click at [288, 16] on icon "Go back" at bounding box center [290, 16] width 6 height 5
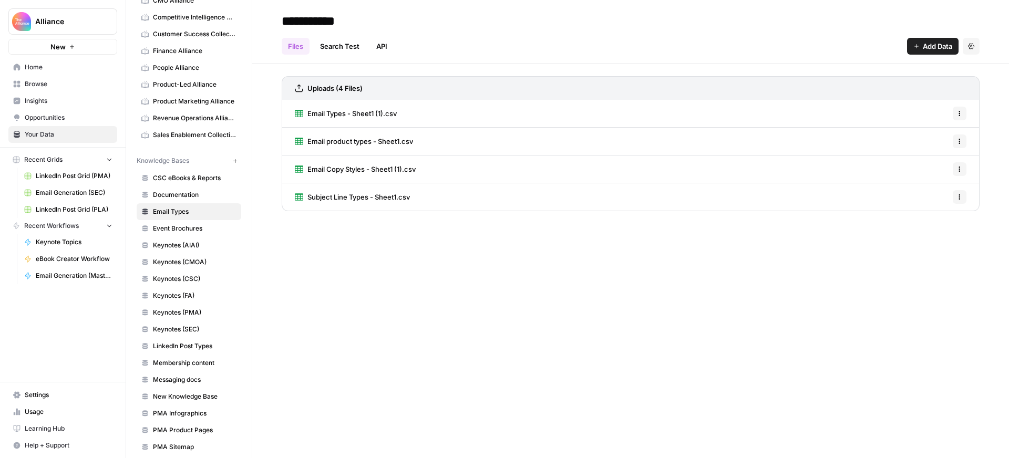
click at [362, 137] on span "Email product types - Sheet1.csv" at bounding box center [361, 141] width 106 height 11
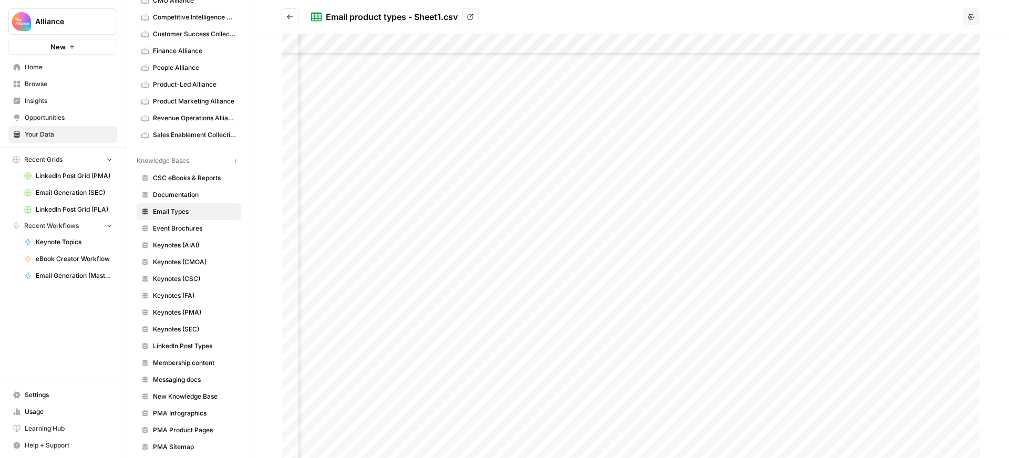
scroll to position [0, 177]
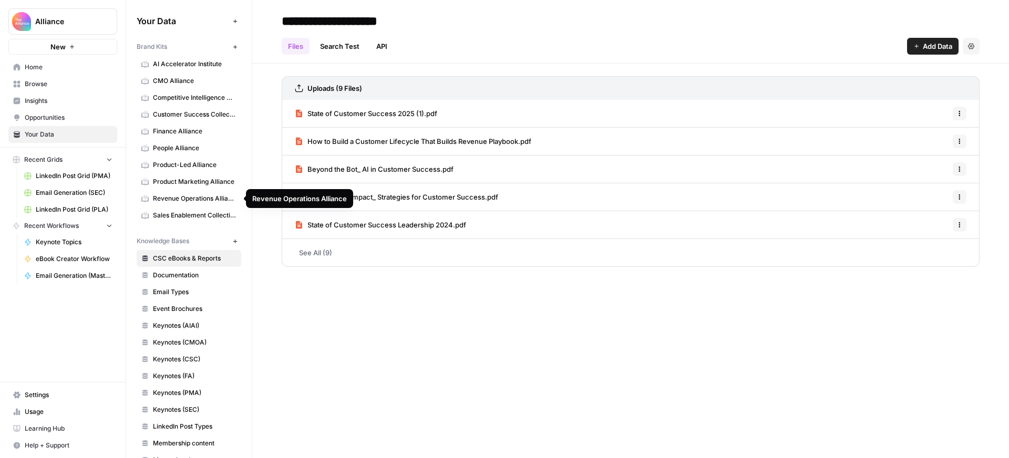
click at [189, 200] on span "Revenue Operations Alliance" at bounding box center [195, 198] width 84 height 9
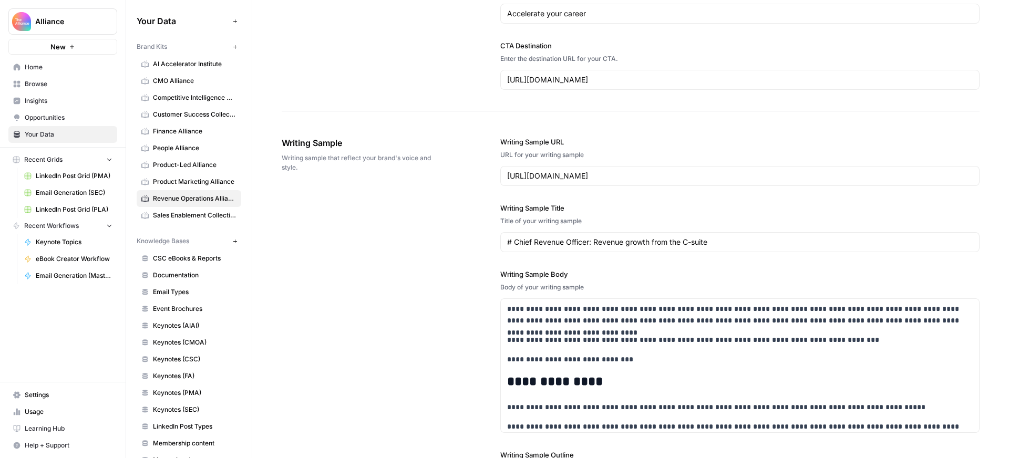
scroll to position [1213, 0]
